Goal: Task Accomplishment & Management: Use online tool/utility

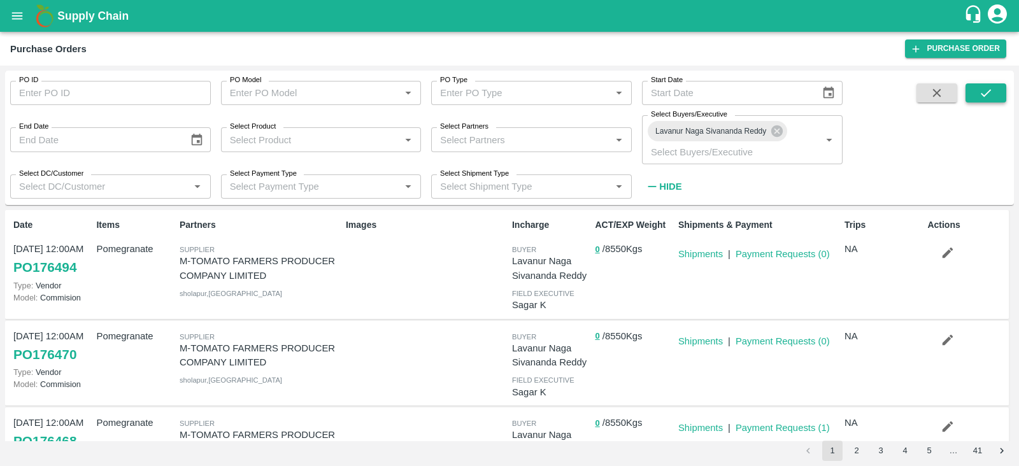
scroll to position [90, 0]
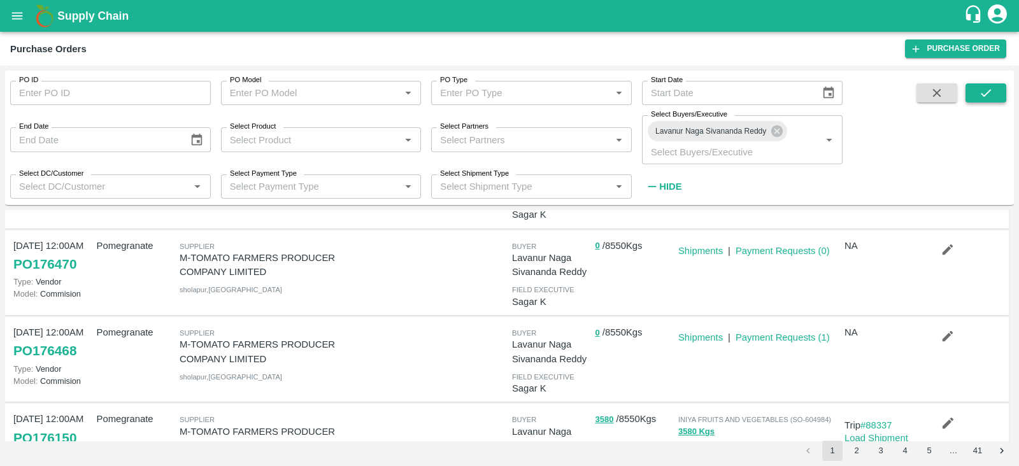
click at [987, 94] on icon "submit" at bounding box center [986, 93] width 14 height 14
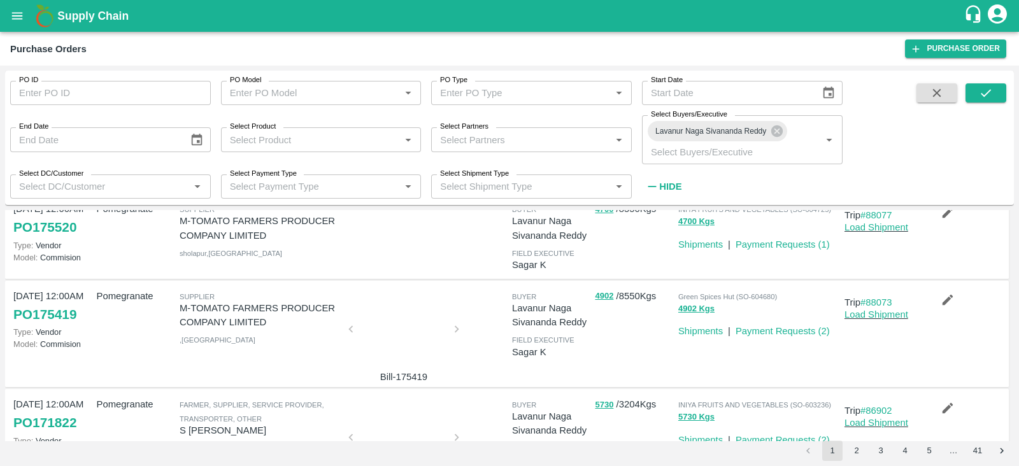
scroll to position [493, 0]
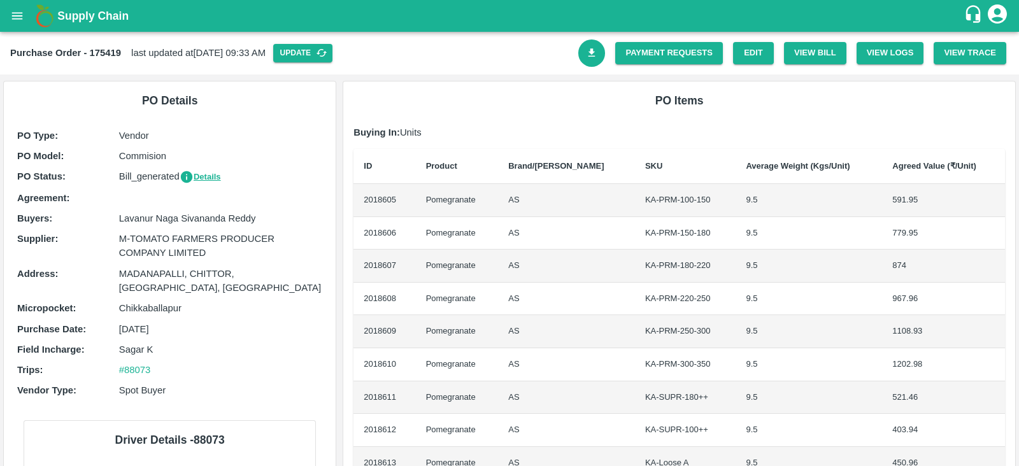
click at [586, 52] on icon "Download Bill" at bounding box center [592, 53] width 12 height 12
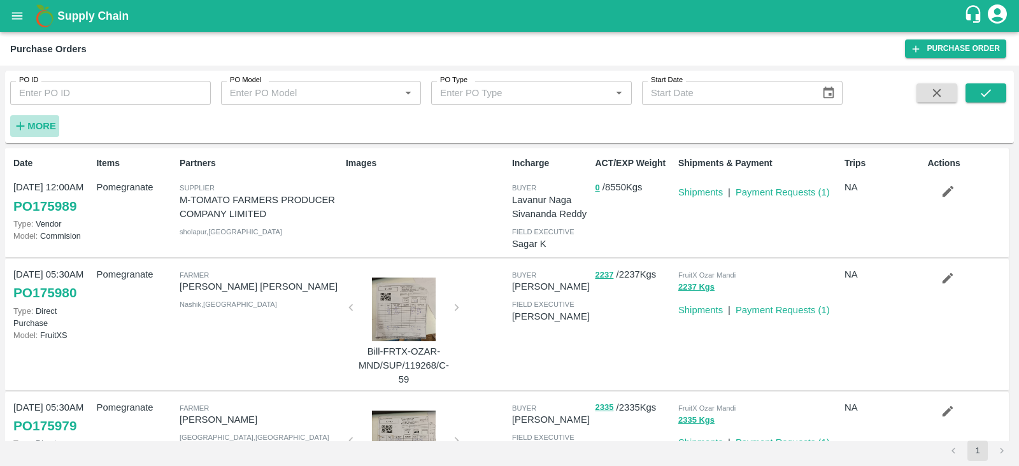
click at [39, 122] on strong "More" at bounding box center [41, 126] width 29 height 10
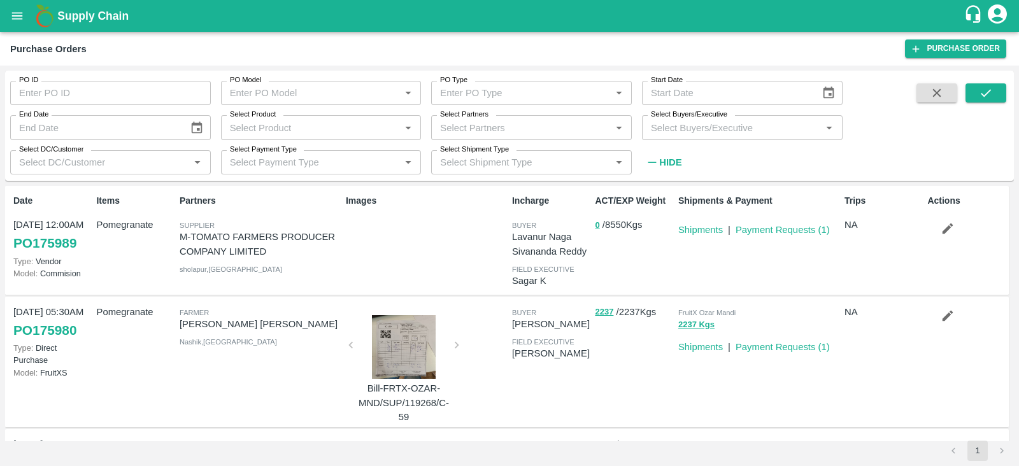
click at [719, 132] on input "Select Buyers/Executive" at bounding box center [732, 127] width 172 height 17
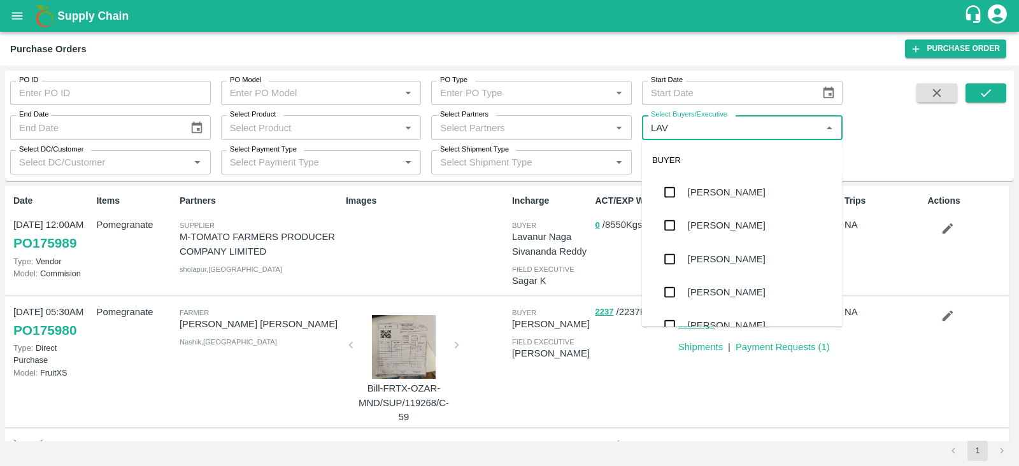
type input "LAVA"
click at [740, 188] on div "Lavanur Naga Sivananda Reddy" at bounding box center [756, 192] width 137 height 14
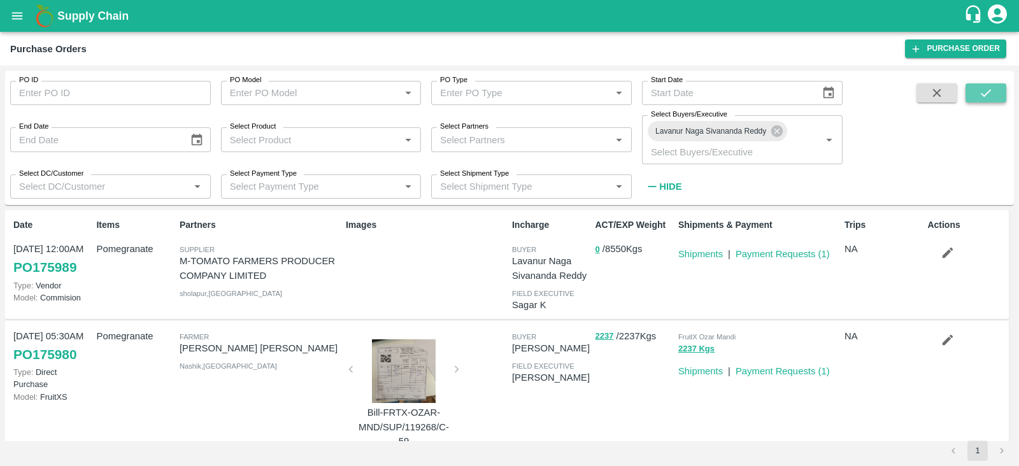
click at [973, 95] on button "submit" at bounding box center [985, 92] width 41 height 19
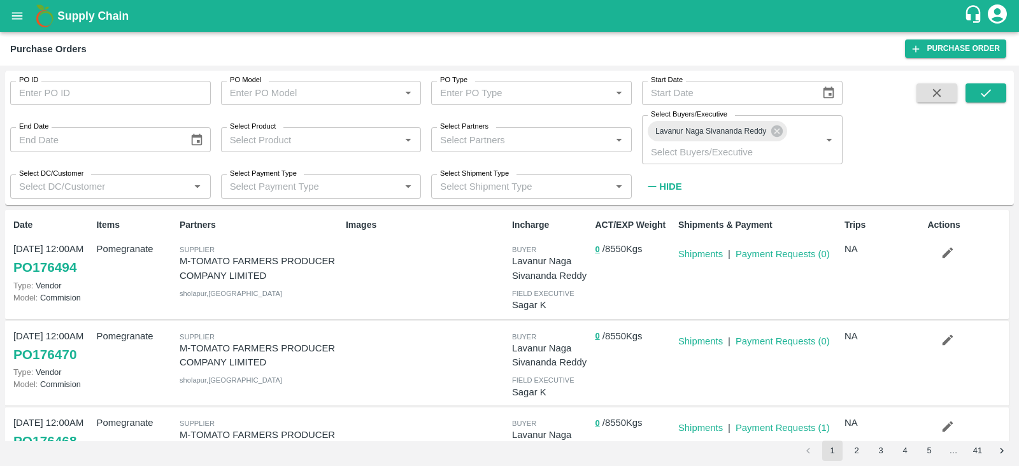
scroll to position [150, 0]
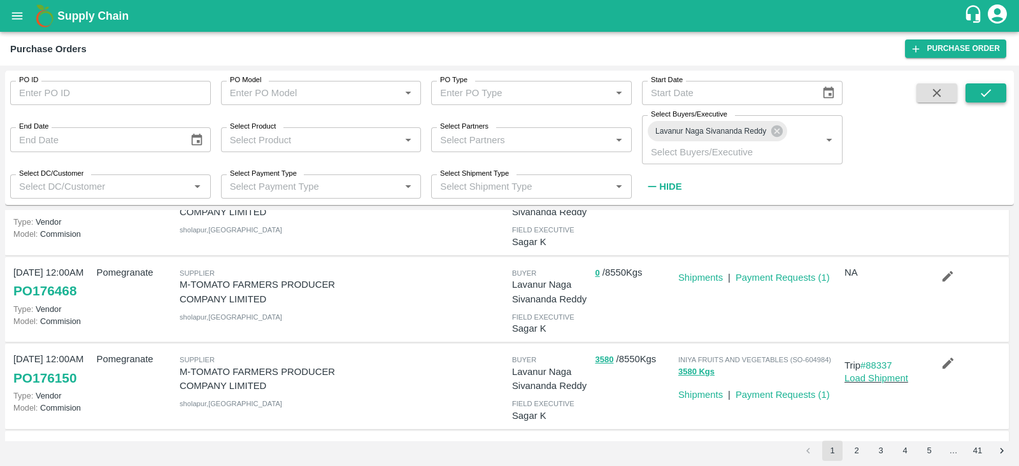
click at [974, 91] on button "submit" at bounding box center [985, 92] width 41 height 19
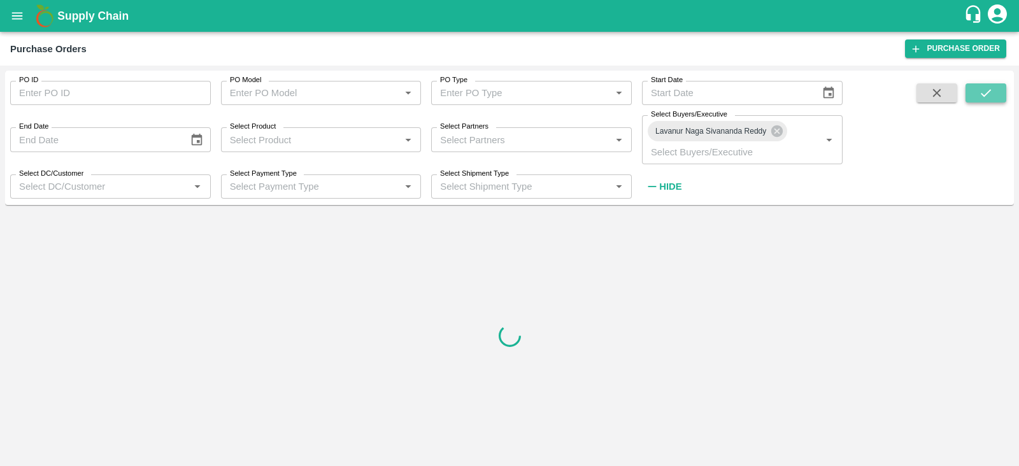
click at [974, 91] on button "submit" at bounding box center [985, 92] width 41 height 19
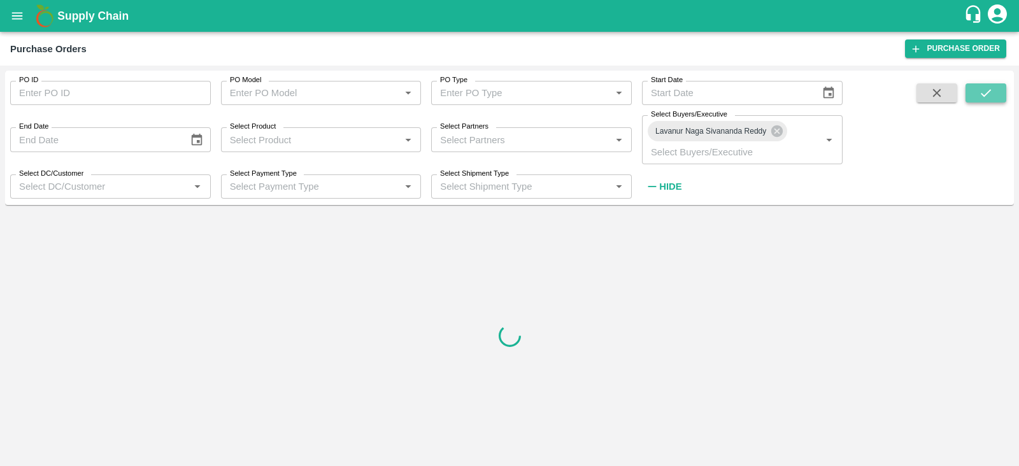
click at [974, 91] on button "submit" at bounding box center [985, 92] width 41 height 19
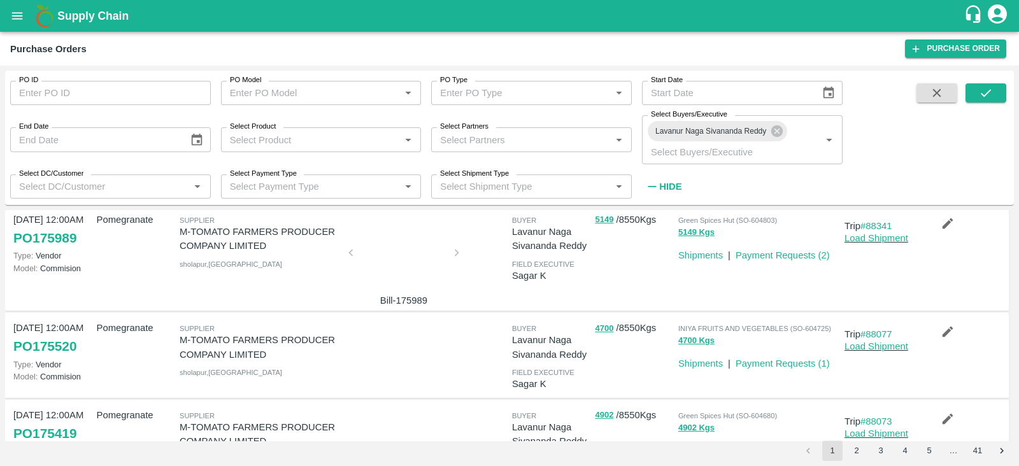
scroll to position [376, 0]
click at [987, 93] on icon "submit" at bounding box center [985, 93] width 10 height 8
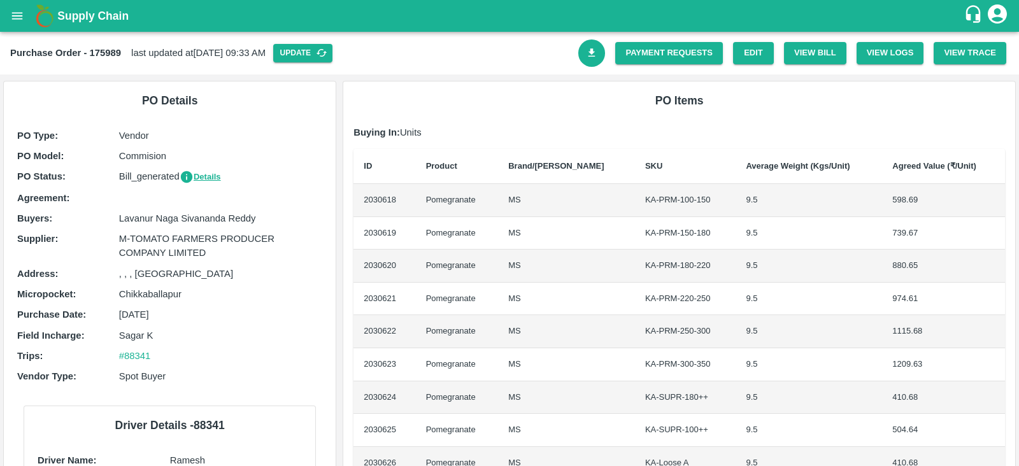
click at [593, 47] on icon "Download Bill" at bounding box center [592, 53] width 12 height 12
